Goal: Book appointment/travel/reservation

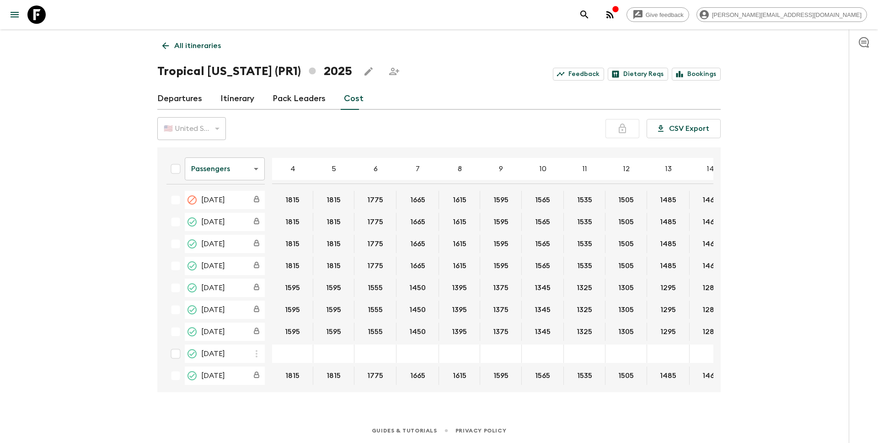
scroll to position [30, 0]
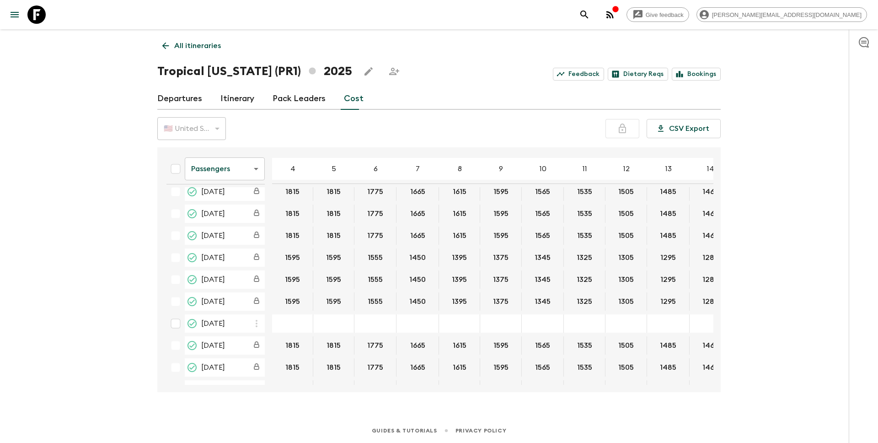
click at [188, 48] on p "All itineraries" at bounding box center [197, 45] width 47 height 11
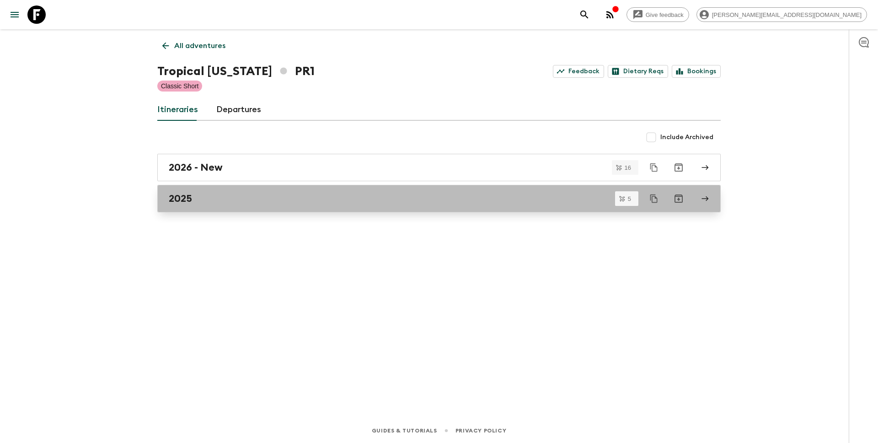
click at [188, 191] on link "2025" at bounding box center [438, 198] width 563 height 27
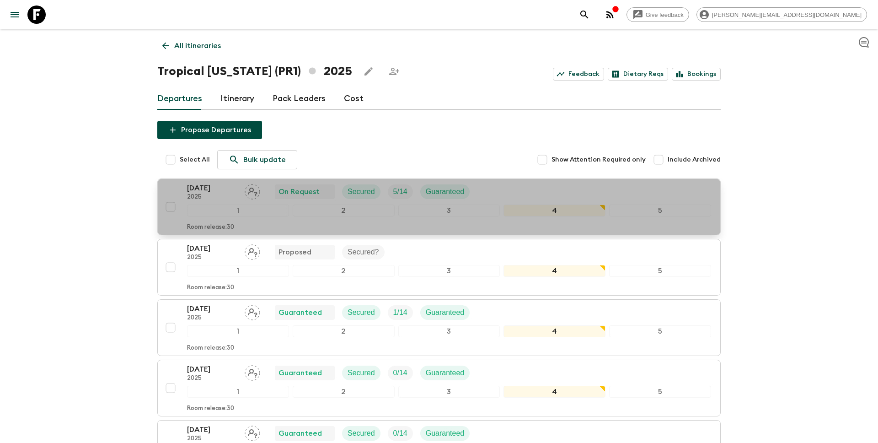
click at [203, 185] on p "[DATE]" at bounding box center [212, 187] width 50 height 11
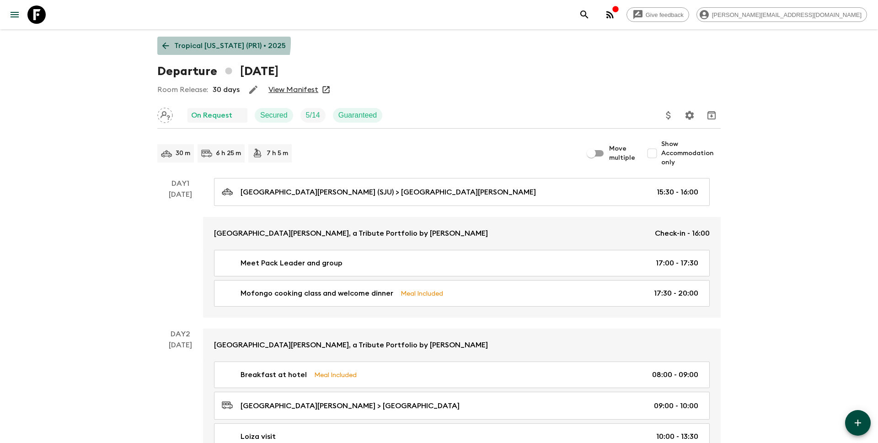
click at [215, 42] on p "Tropical [US_STATE] (PR1) • 2025" at bounding box center [230, 45] width 112 height 11
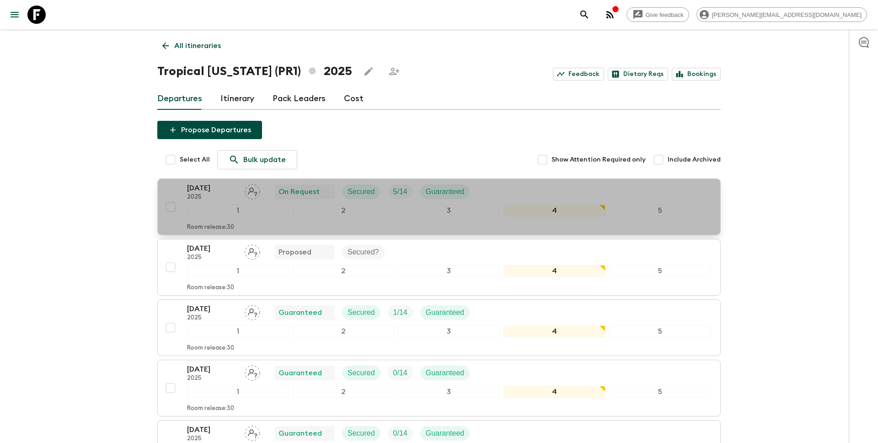
click at [182, 193] on div "[DATE] 2025 On Request Secured 5 / 14 Guaranteed 1 2 3 4 5 Room release: 30" at bounding box center [436, 206] width 550 height 48
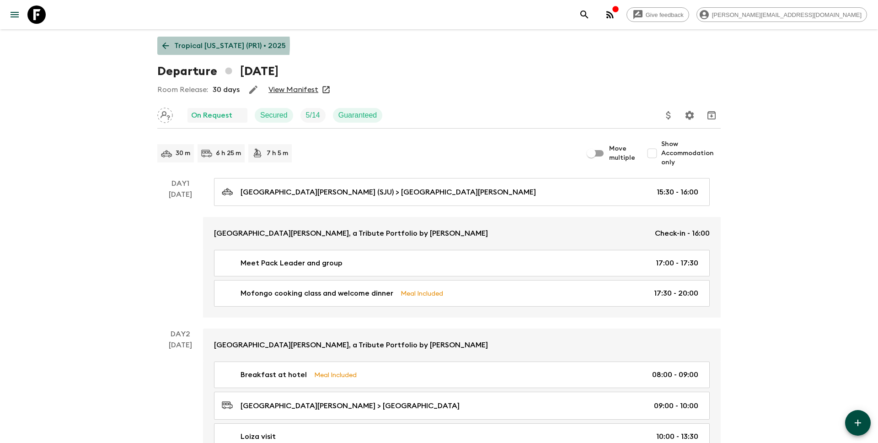
click at [179, 44] on p "Tropical [US_STATE] (PR1) • 2025" at bounding box center [230, 45] width 112 height 11
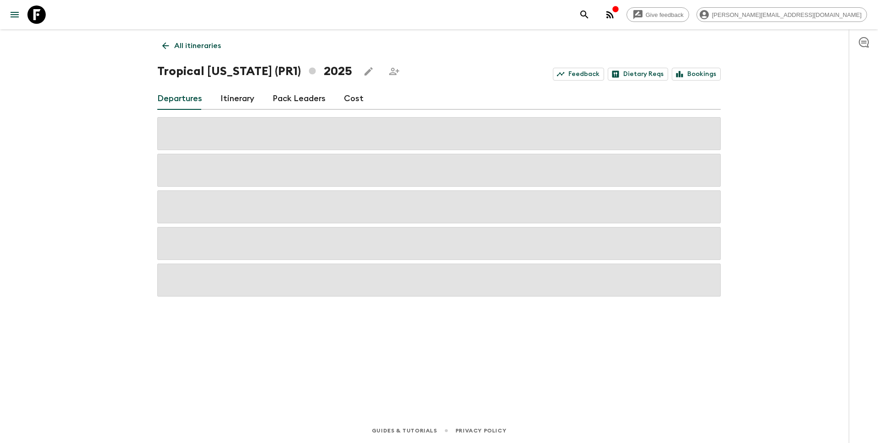
click at [352, 97] on link "Cost" at bounding box center [354, 99] width 20 height 22
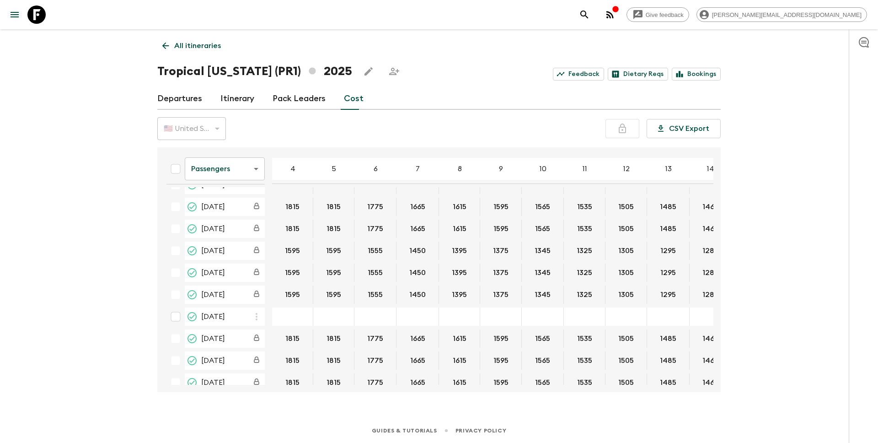
scroll to position [48, 0]
